Goal: Task Accomplishment & Management: Use online tool/utility

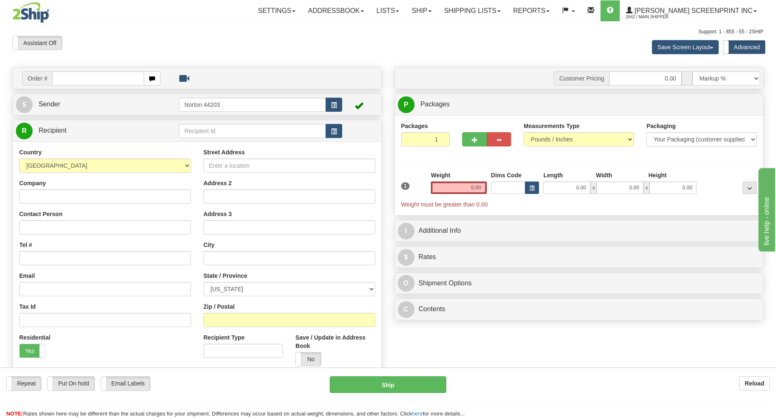
drag, startPoint x: 63, startPoint y: 77, endPoint x: 71, endPoint y: 77, distance: 7.1
click at [66, 77] on input "text" at bounding box center [98, 78] width 92 height 14
type input "0.85"
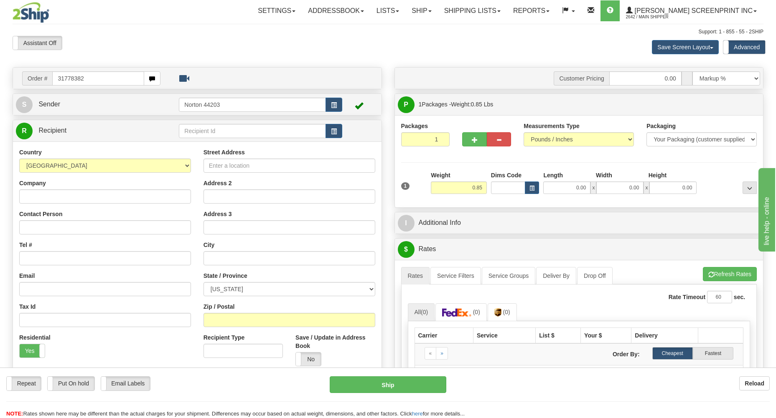
type input "31778382"
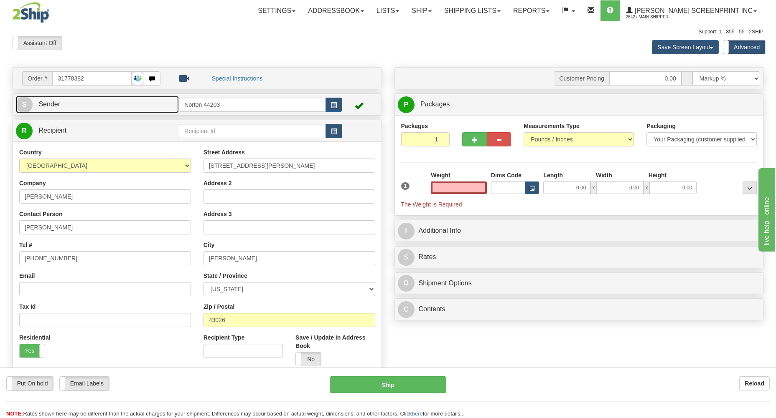
type input "0.00"
click at [99, 112] on link "S Sender" at bounding box center [97, 104] width 163 height 17
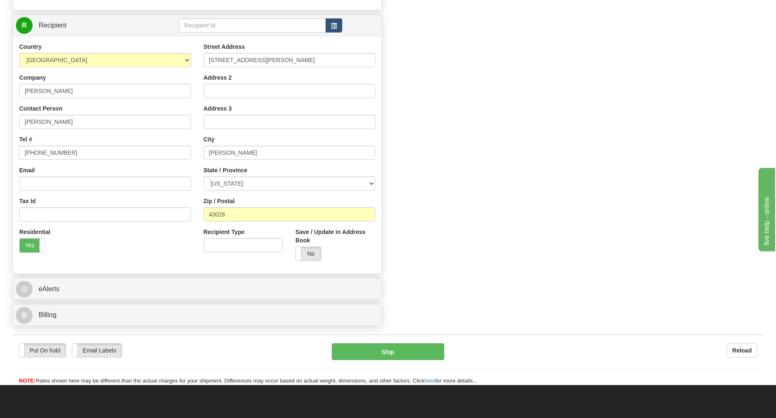
scroll to position [358, 0]
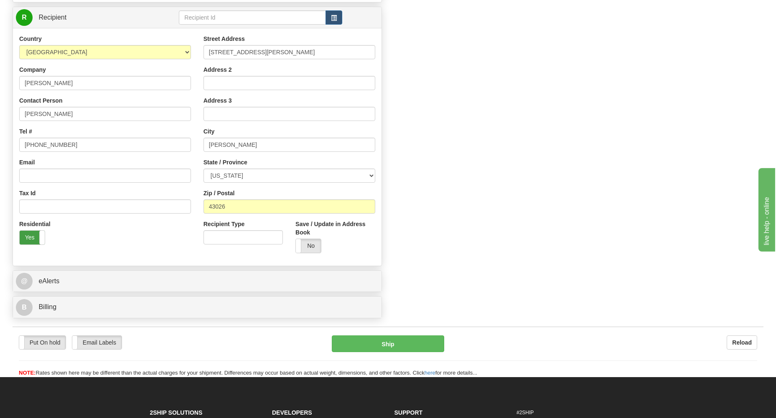
click at [32, 235] on label "Yes" at bounding box center [32, 237] width 25 height 13
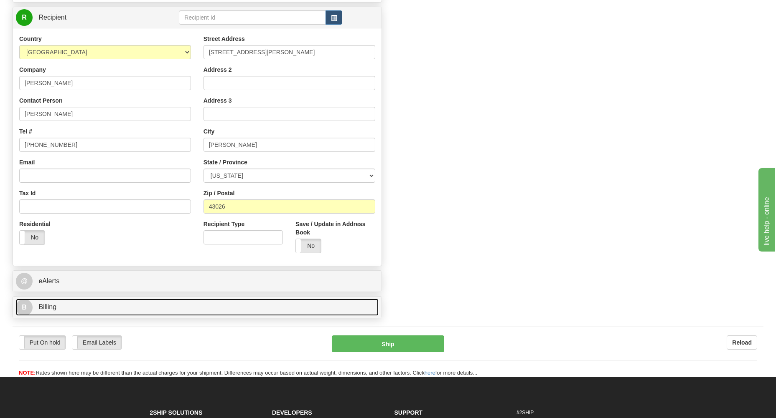
click at [82, 308] on link "B Billing" at bounding box center [197, 307] width 362 height 17
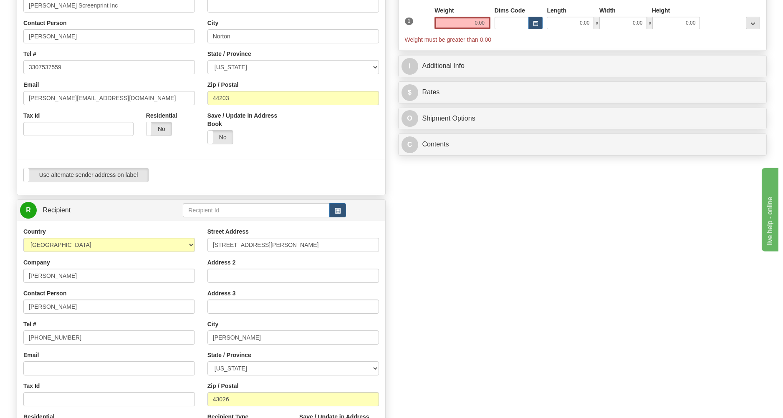
scroll to position [89, 0]
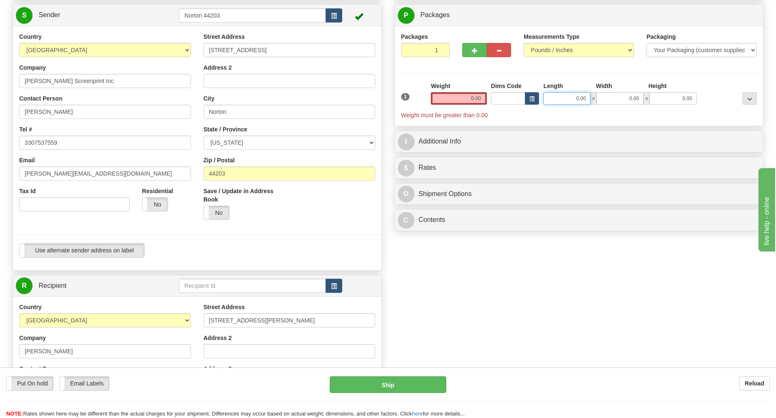
click at [569, 98] on input "0.00" at bounding box center [566, 98] width 47 height 13
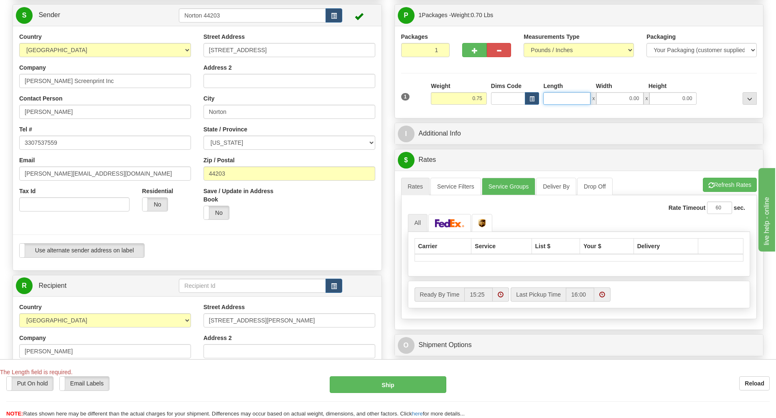
type input "0.85"
type input "19.00"
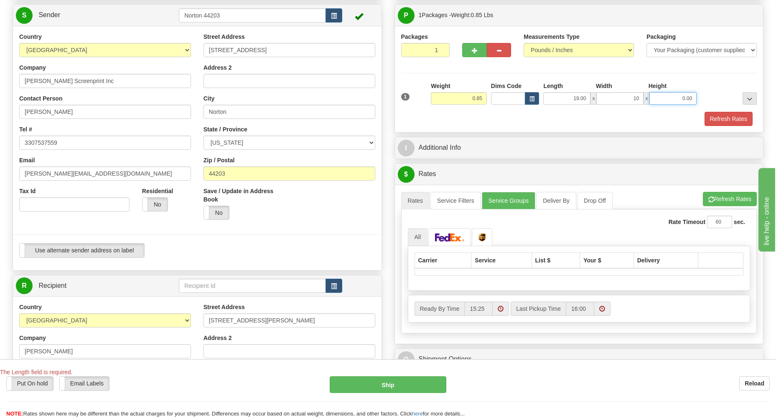
type input "10.00"
type input "2.00"
click at [723, 119] on button "Refresh Rates" at bounding box center [728, 119] width 48 height 14
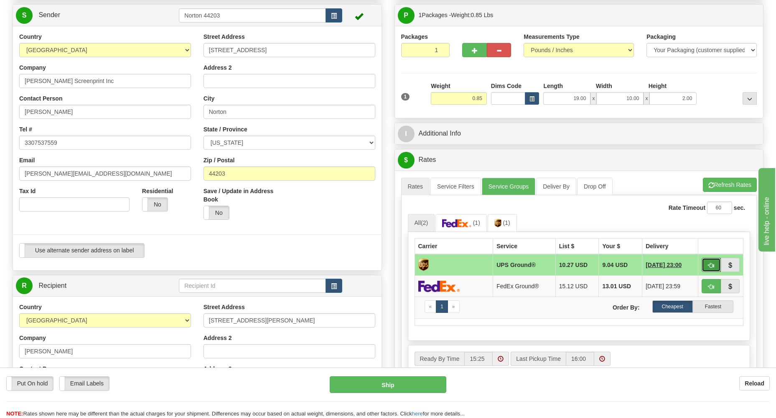
click at [707, 266] on button "button" at bounding box center [710, 265] width 19 height 14
type input "03"
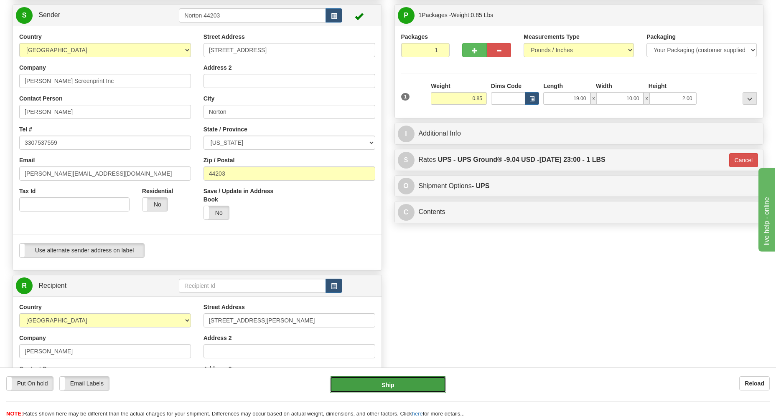
click at [363, 392] on button "Ship" at bounding box center [388, 385] width 117 height 17
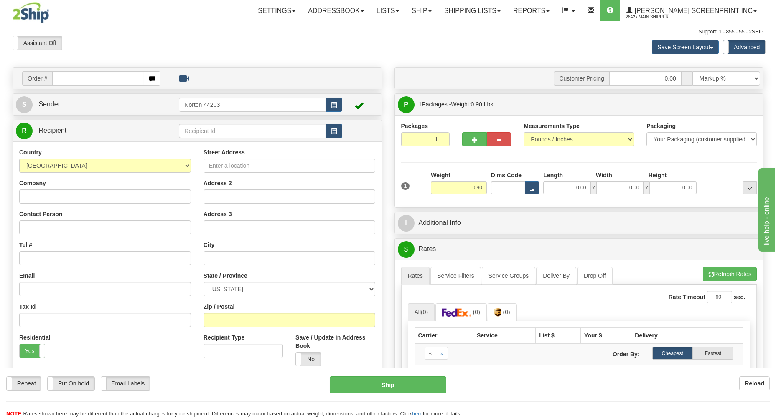
type input "0.00"
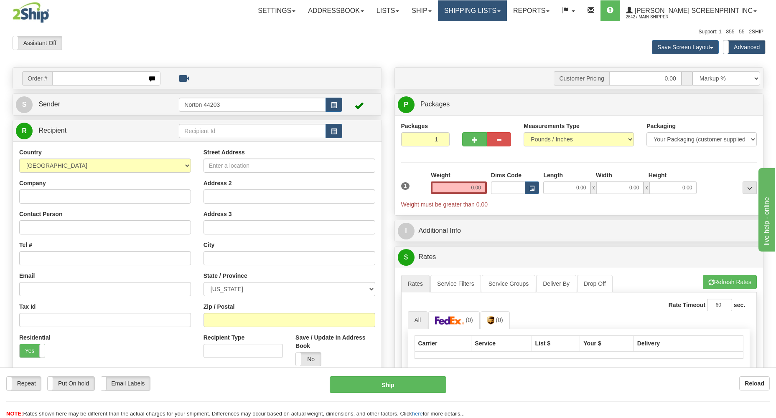
click at [492, 16] on link "Shipping lists" at bounding box center [472, 10] width 69 height 21
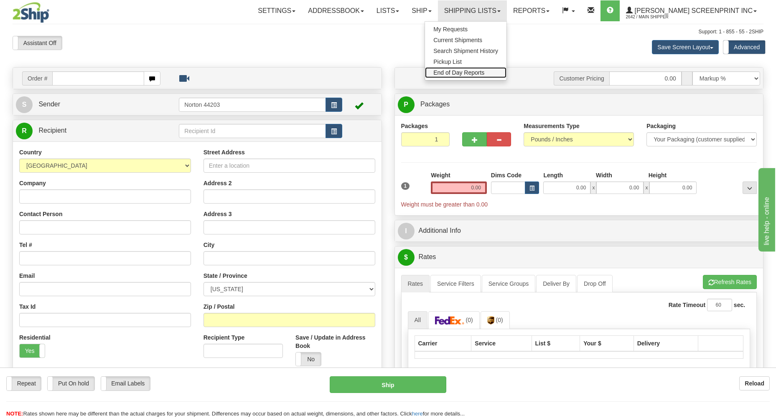
click at [481, 71] on span "End of Day Reports" at bounding box center [458, 72] width 51 height 7
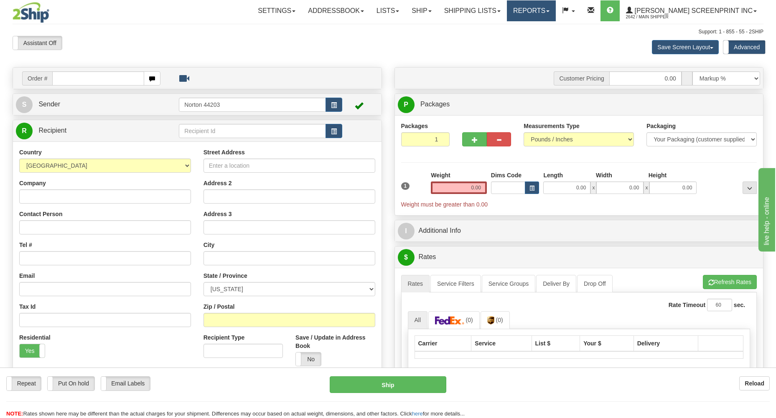
click at [555, 12] on link "Reports" at bounding box center [531, 10] width 49 height 21
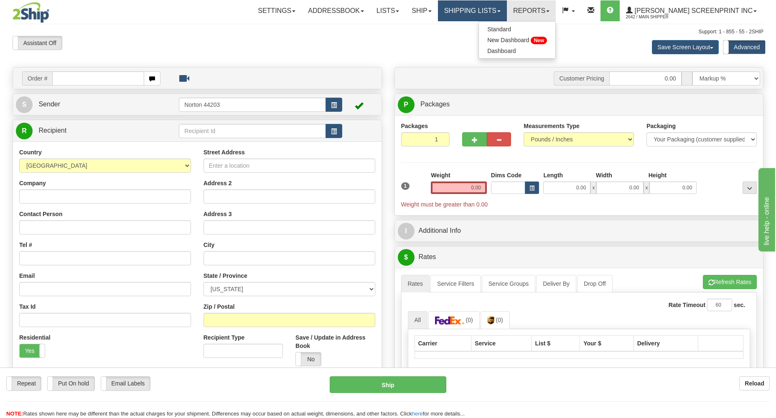
click at [495, 15] on link "Shipping lists" at bounding box center [472, 10] width 69 height 21
